Goal: Task Accomplishment & Management: Manage account settings

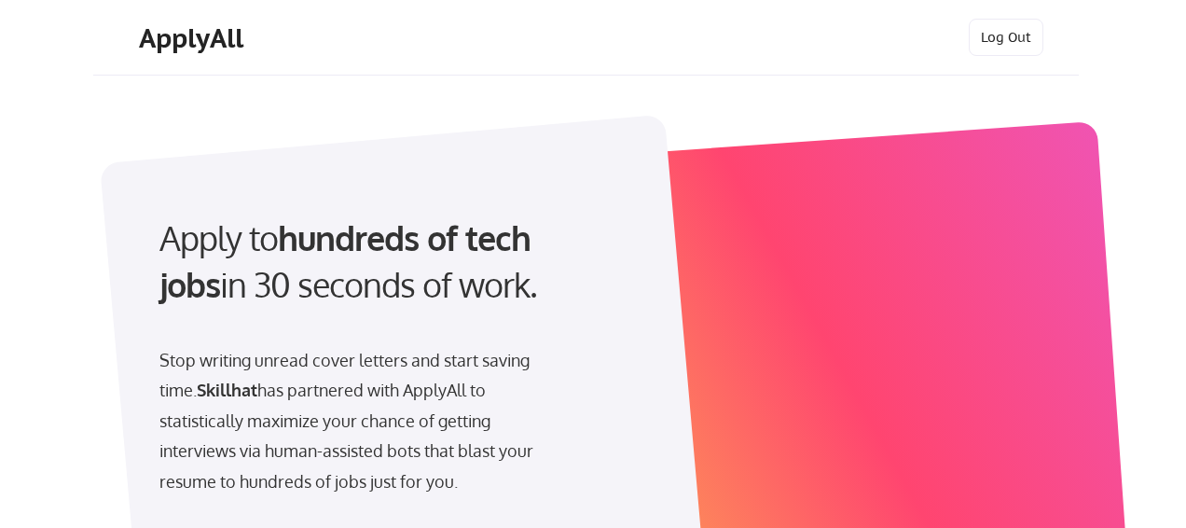
select select ""product""
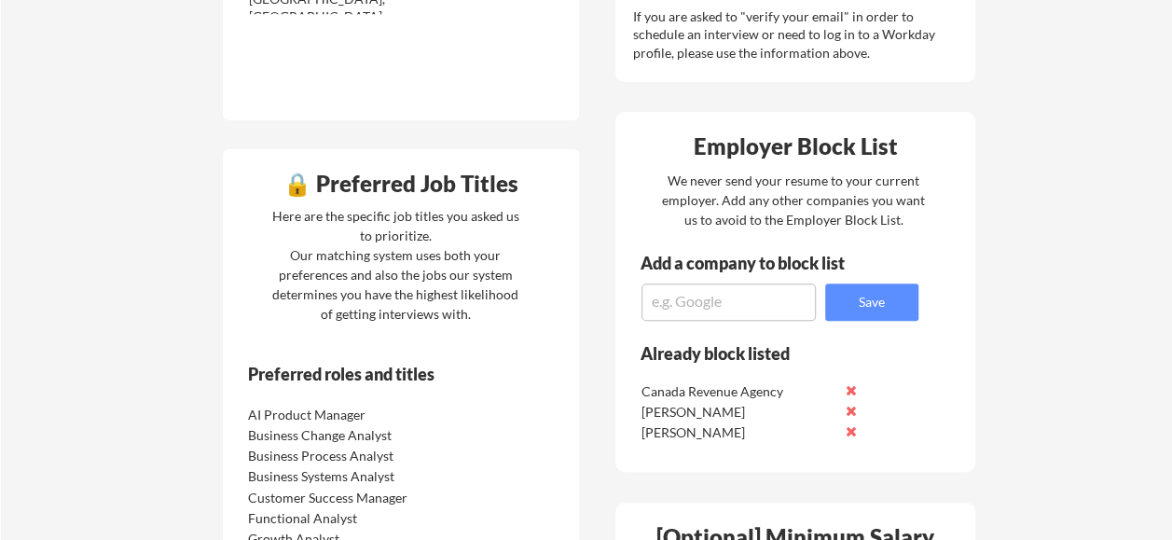
scroll to position [733, 0]
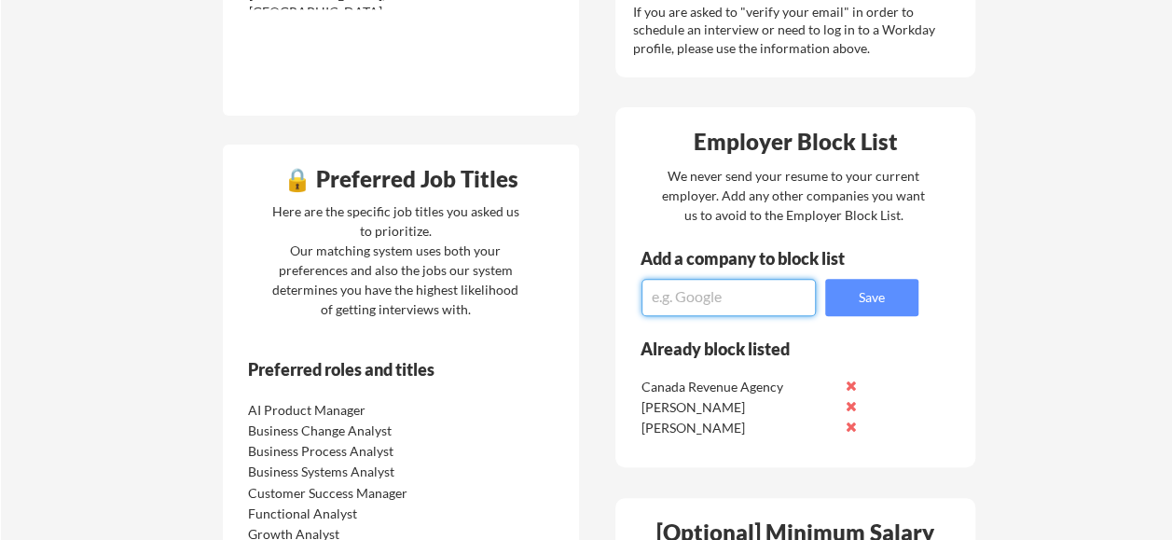
click at [744, 300] on textarea at bounding box center [729, 297] width 174 height 37
type textarea "HeyGen"
click at [870, 297] on button "Save" at bounding box center [871, 297] width 93 height 37
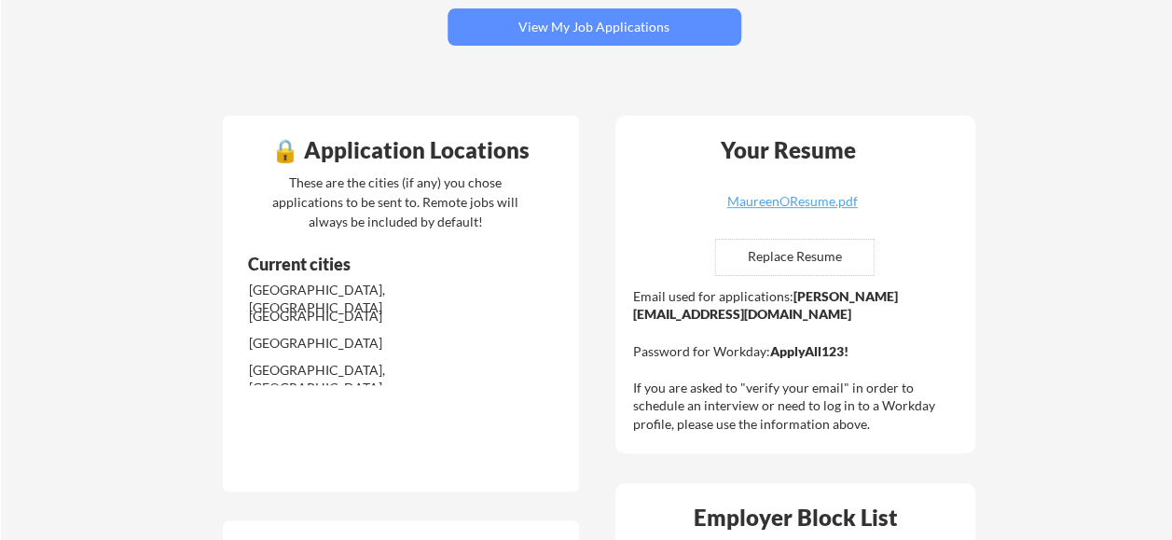
scroll to position [423, 0]
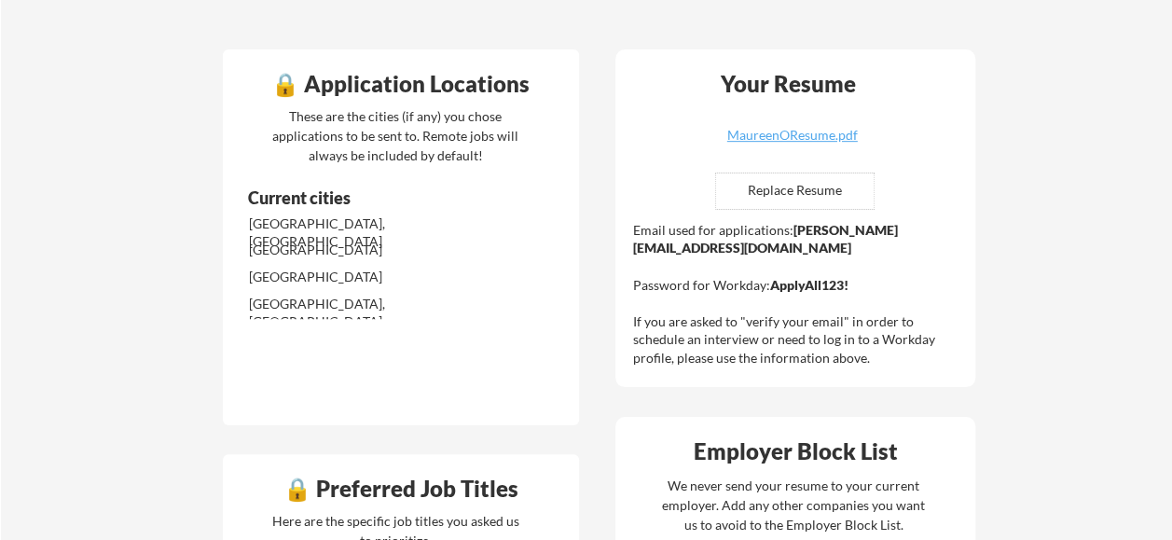
click at [368, 204] on div "Current cities" at bounding box center [377, 197] width 258 height 17
click at [328, 202] on div "Current cities" at bounding box center [377, 197] width 258 height 17
click at [329, 327] on div "Current cities Calgary, AB Toronto Vancouver Vancouver, BC" at bounding box center [377, 273] width 309 height 173
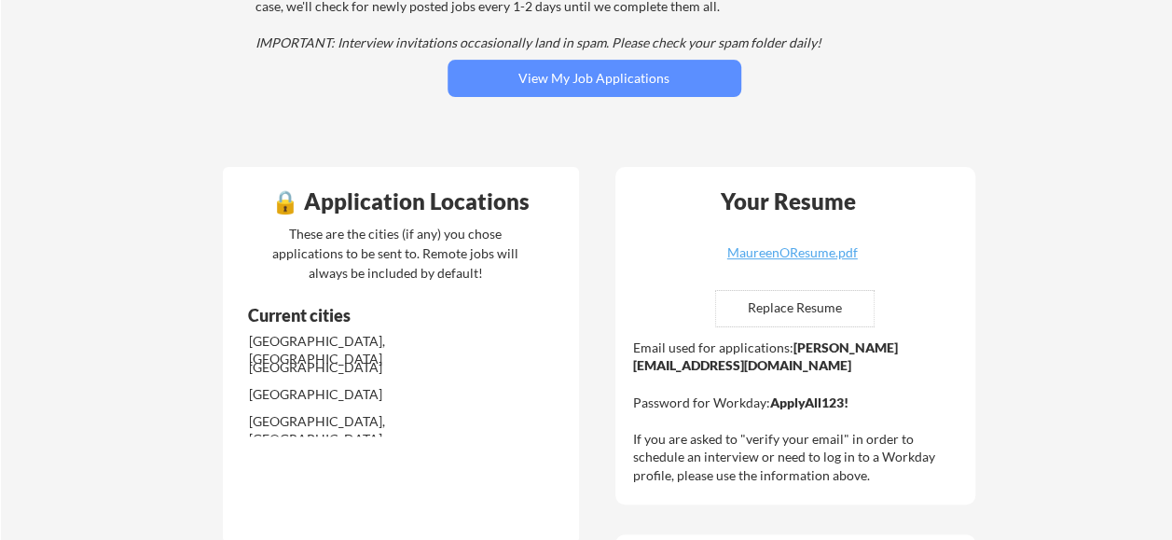
scroll to position [0, 0]
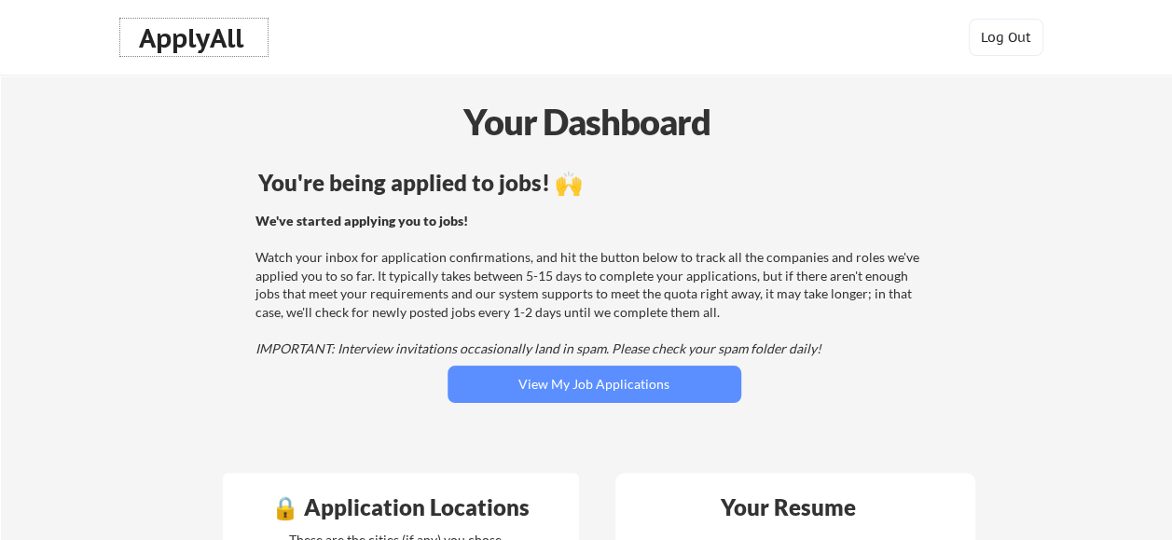
click at [179, 45] on div "ApplyAll" at bounding box center [194, 38] width 110 height 32
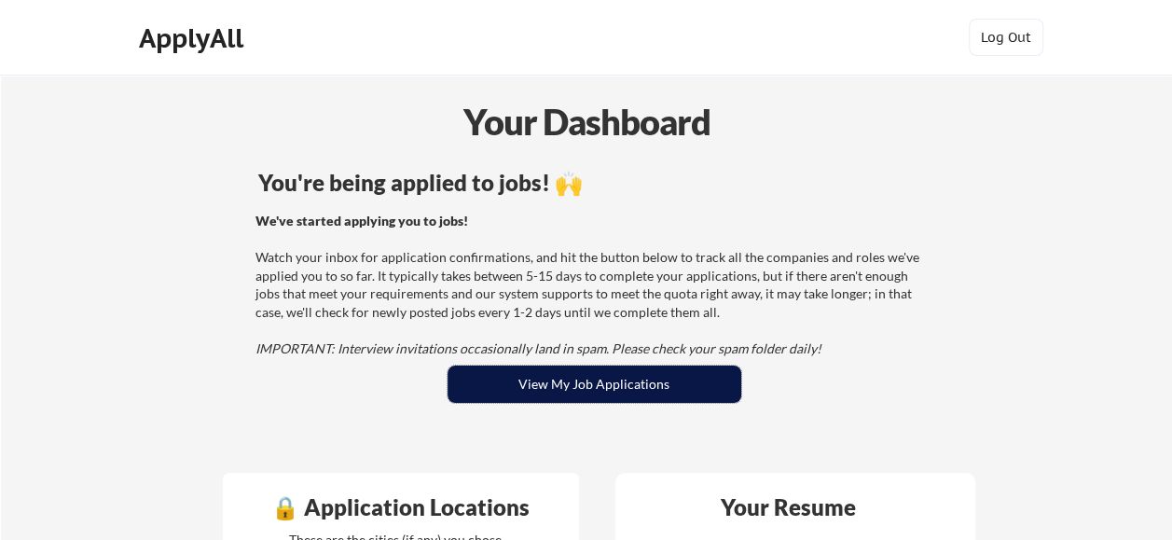
click at [686, 388] on button "View My Job Applications" at bounding box center [595, 384] width 294 height 37
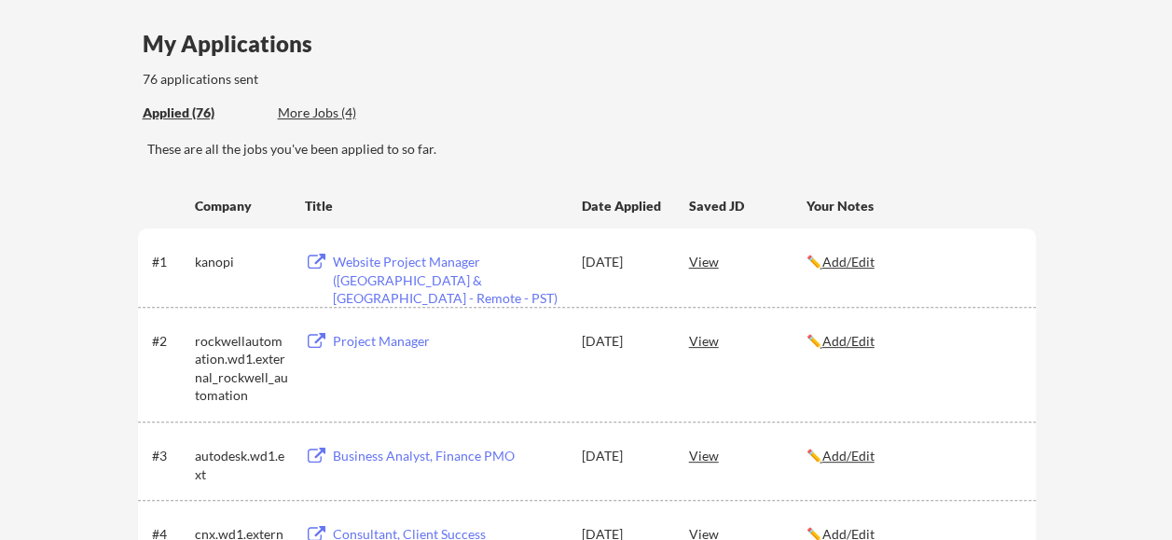
scroll to position [608, 0]
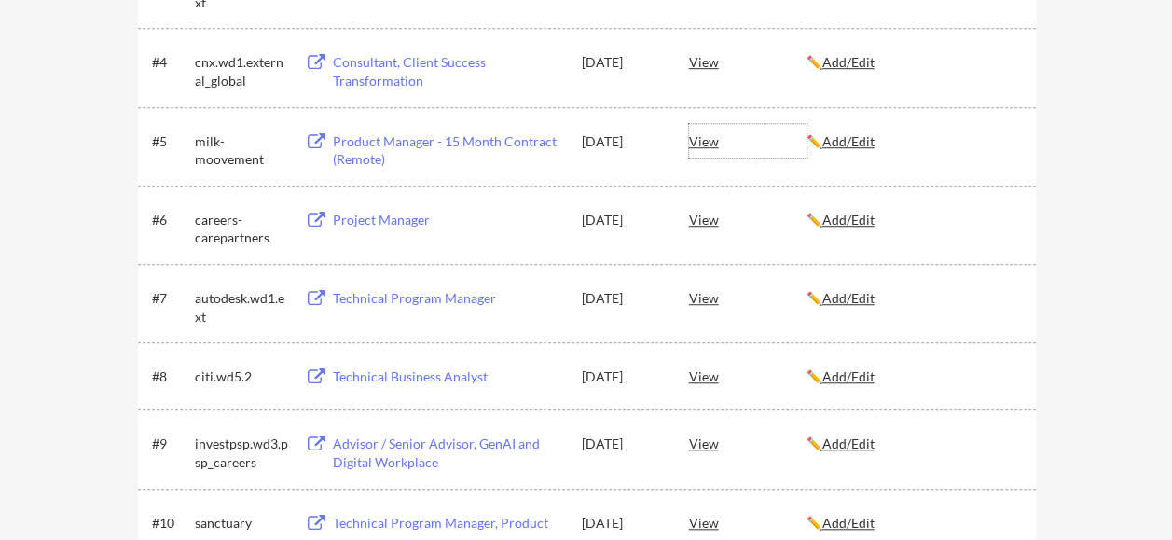
click at [696, 136] on div "View" at bounding box center [748, 141] width 118 height 34
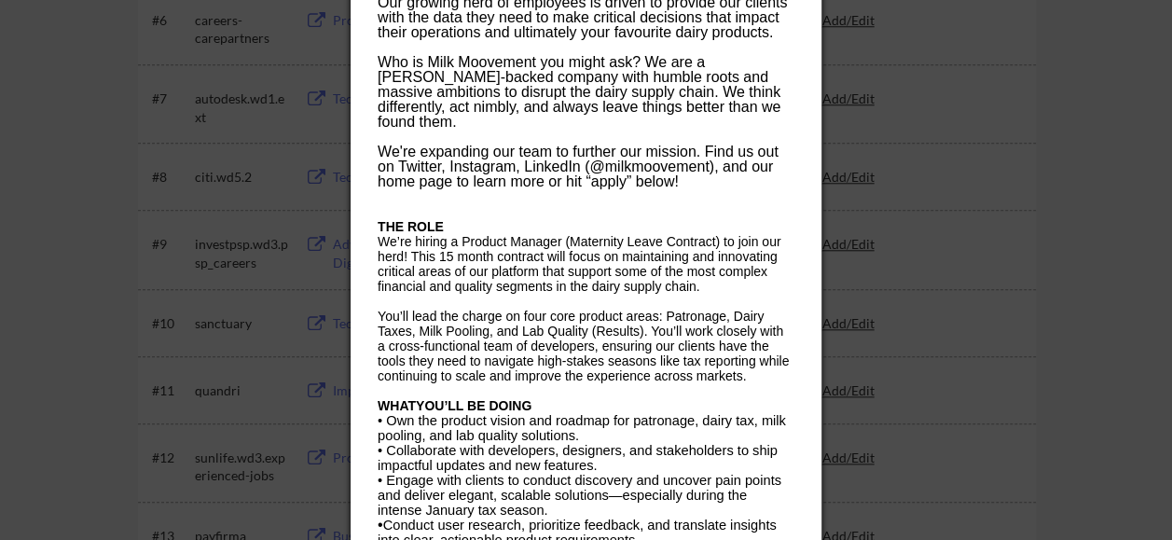
scroll to position [336, 0]
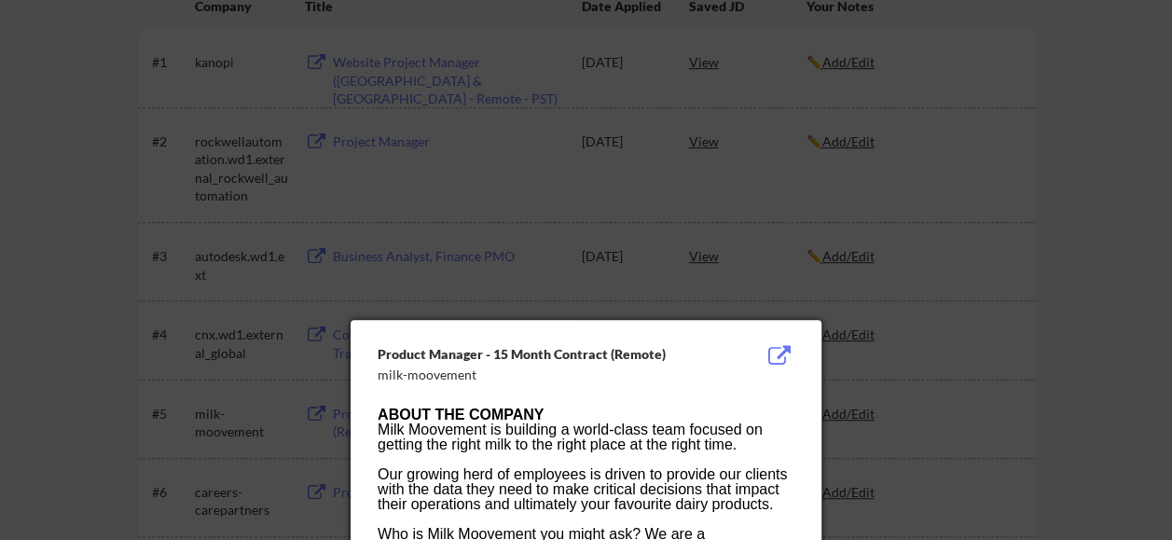
click at [909, 370] on div at bounding box center [586, 270] width 1172 height 540
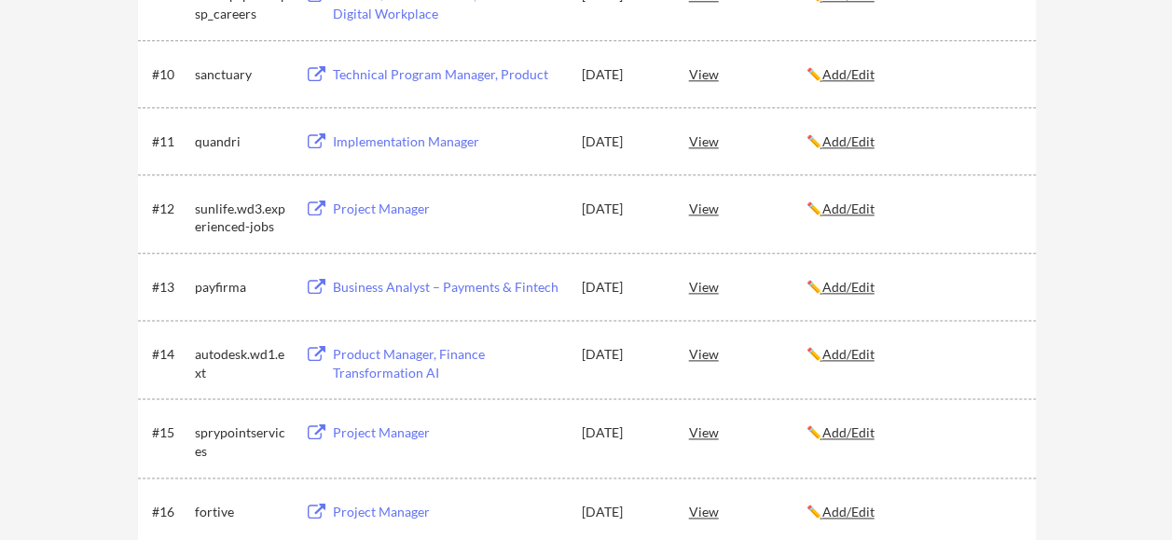
scroll to position [110, 0]
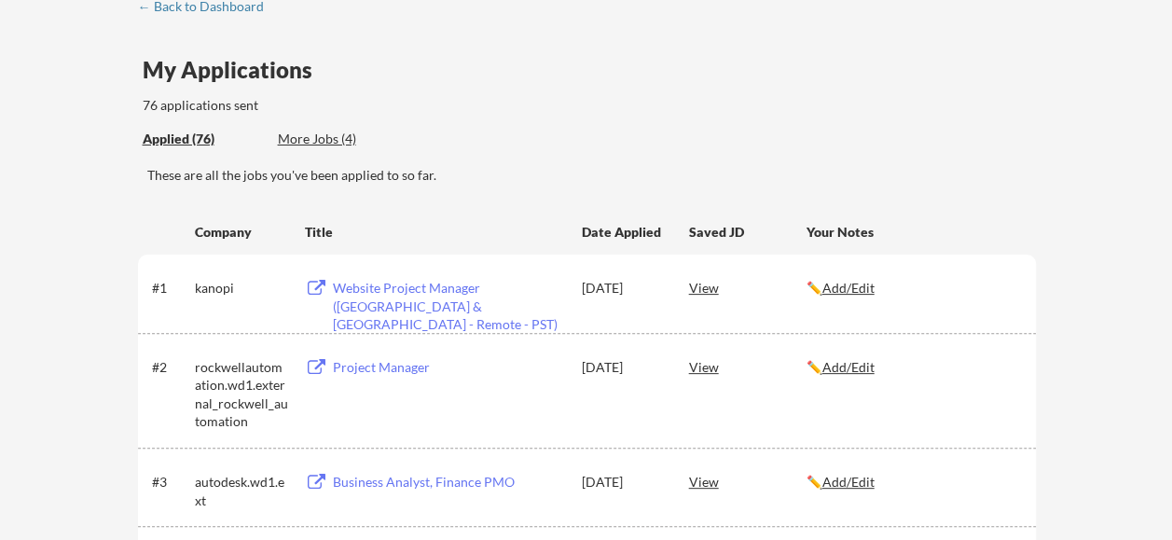
click at [324, 131] on div "More Jobs (4)" at bounding box center [346, 139] width 137 height 19
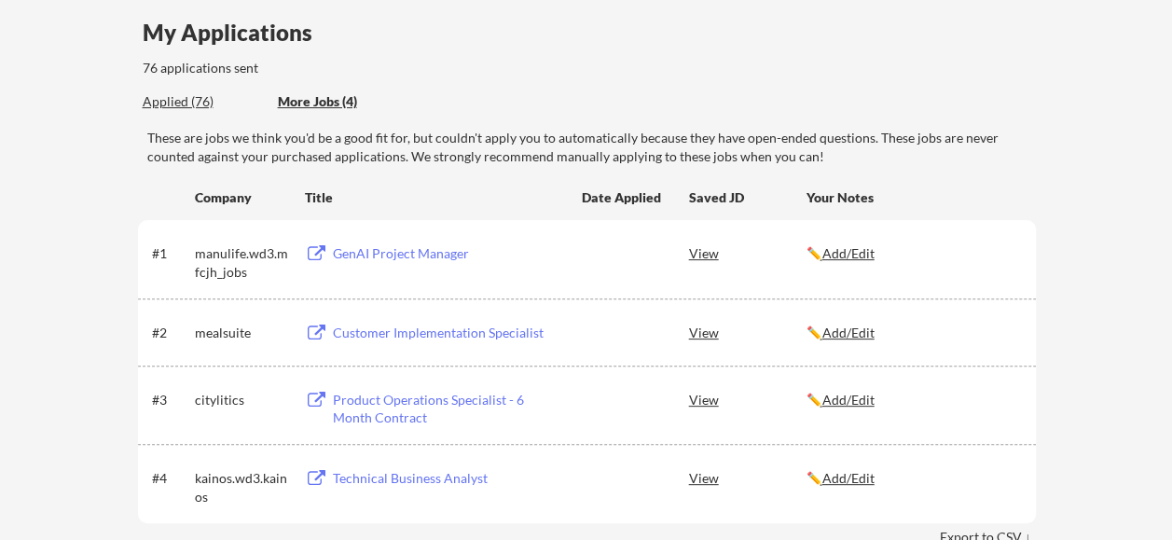
scroll to position [0, 0]
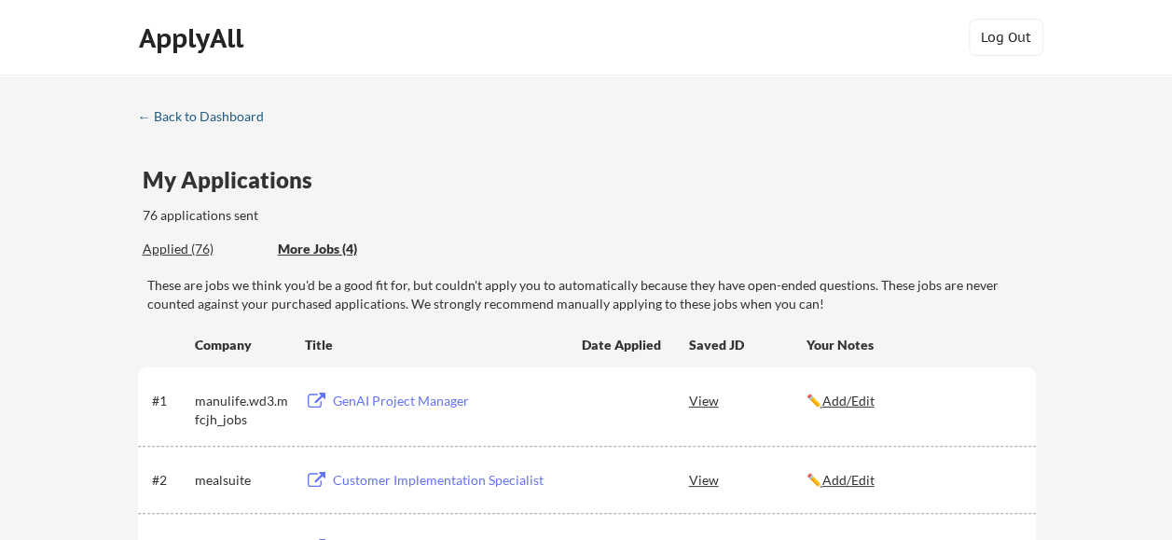
click at [181, 121] on div "← Back to Dashboard" at bounding box center [208, 116] width 140 height 13
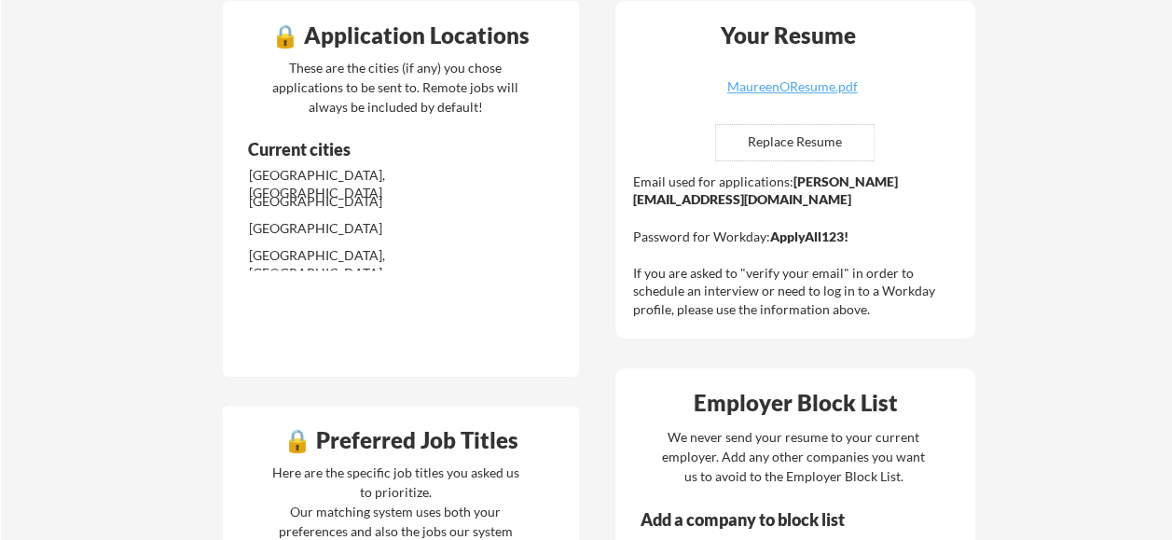
scroll to position [509, 0]
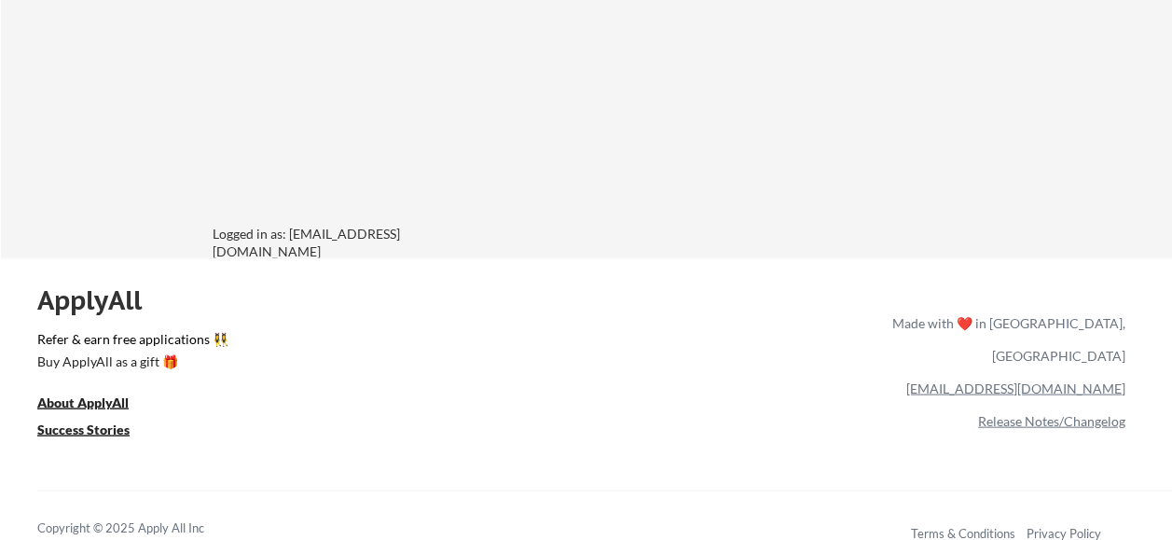
scroll to position [1851, 0]
